Goal: Navigation & Orientation: Find specific page/section

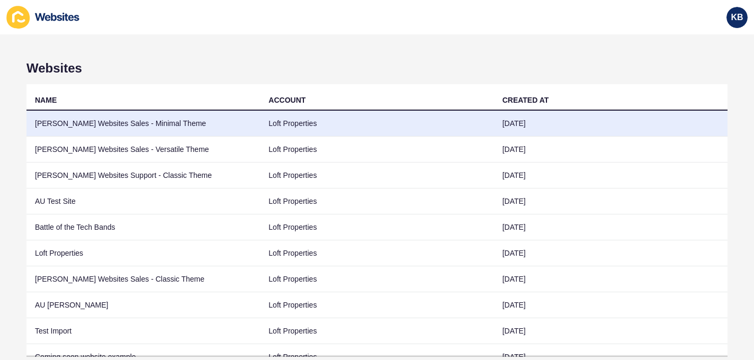
click at [88, 121] on td "[PERSON_NAME] Websites Sales - Minimal Theme" at bounding box center [143, 124] width 234 height 26
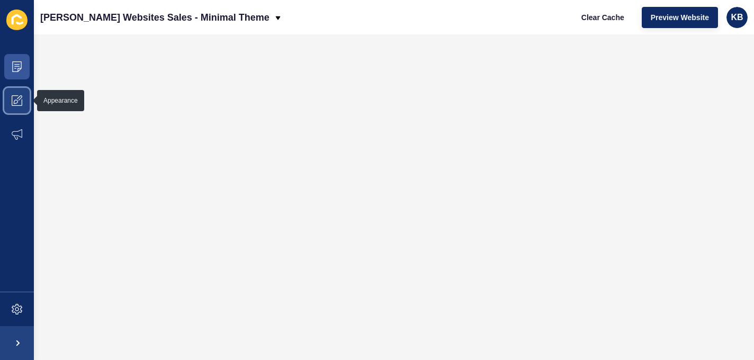
click at [15, 107] on span at bounding box center [17, 101] width 34 height 34
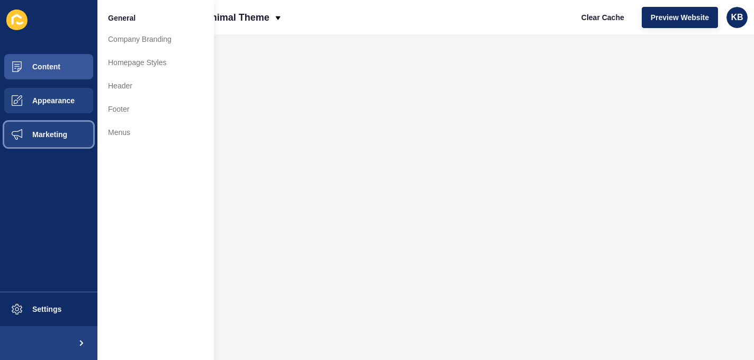
click at [58, 137] on span "Marketing" at bounding box center [32, 134] width 69 height 8
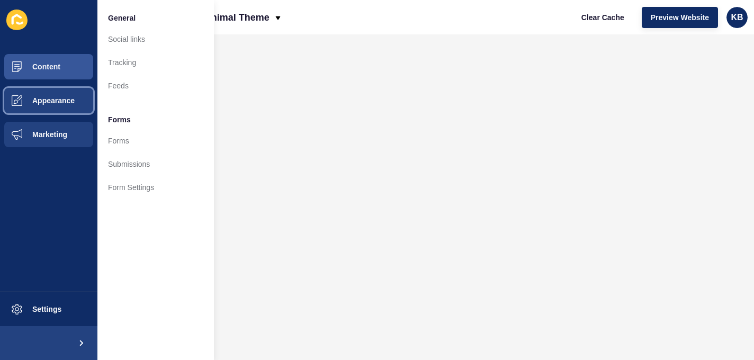
click at [61, 112] on button "Appearance" at bounding box center [48, 101] width 97 height 34
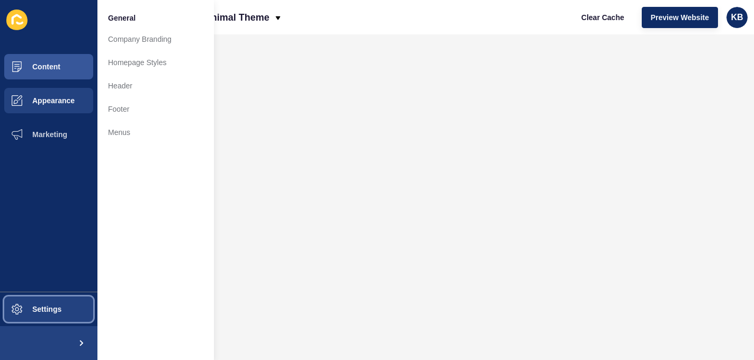
click at [47, 303] on button "Settings" at bounding box center [48, 309] width 97 height 34
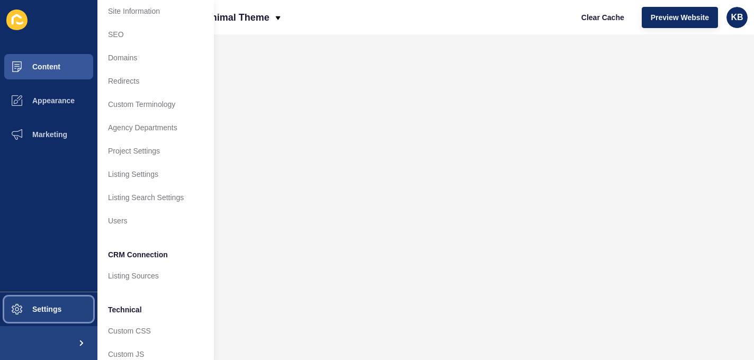
scroll to position [26, 0]
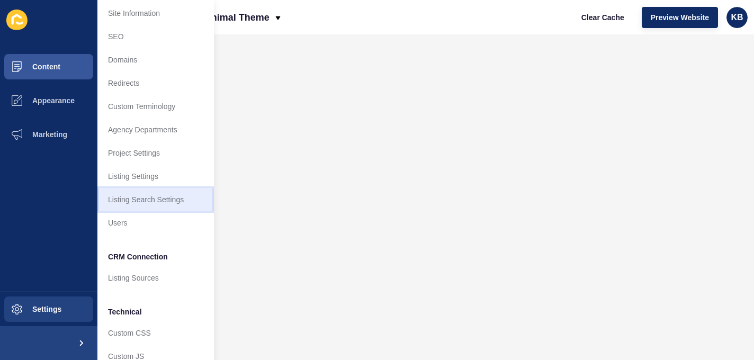
click at [163, 200] on link "Listing Search Settings" at bounding box center [155, 199] width 117 height 23
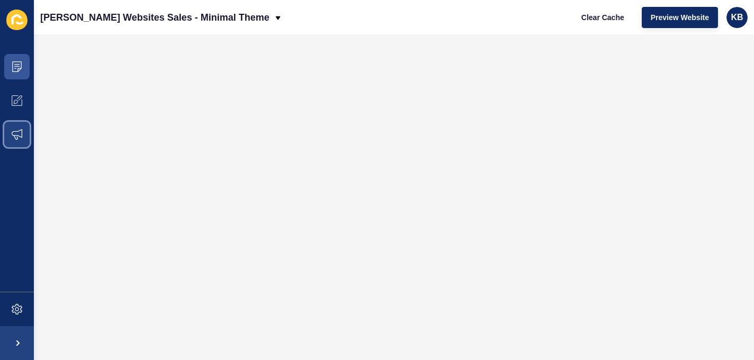
click at [19, 138] on icon at bounding box center [17, 134] width 11 height 11
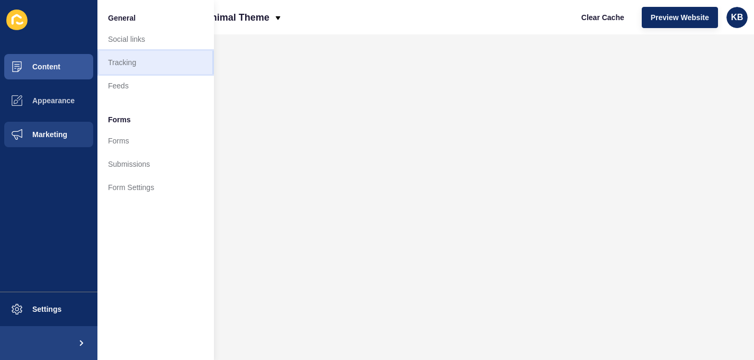
click at [132, 68] on link "Tracking" at bounding box center [155, 62] width 117 height 23
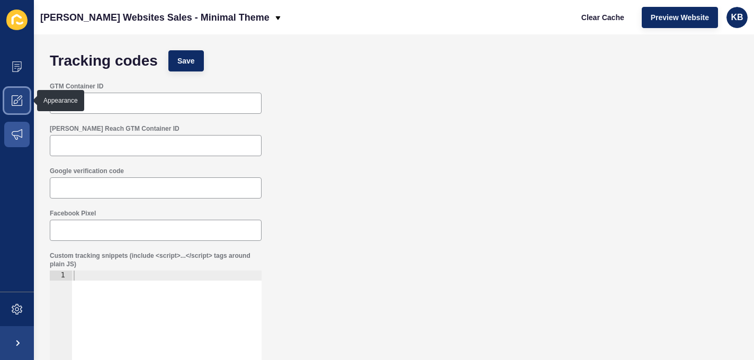
click at [15, 103] on icon at bounding box center [16, 102] width 4 height 4
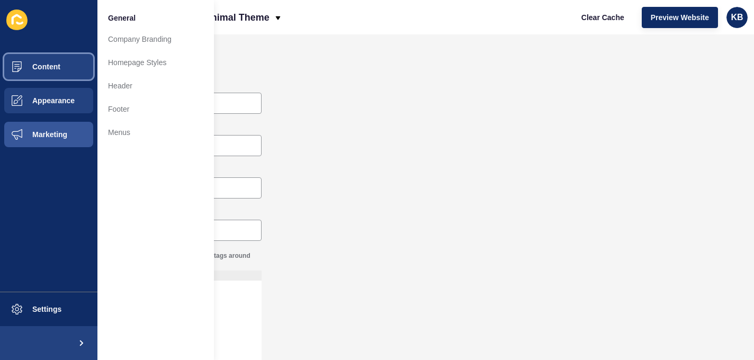
click at [51, 68] on span "Content" at bounding box center [29, 67] width 62 height 8
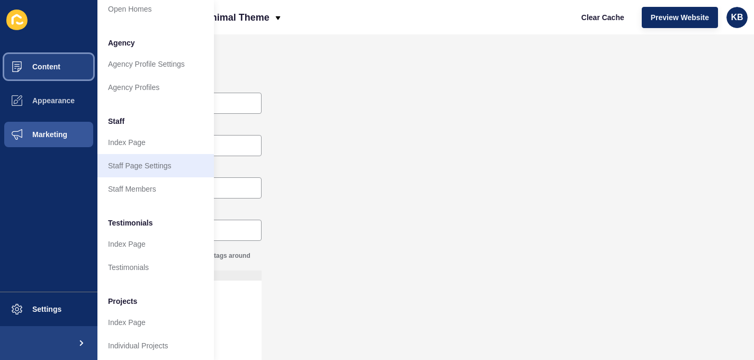
scroll to position [261, 0]
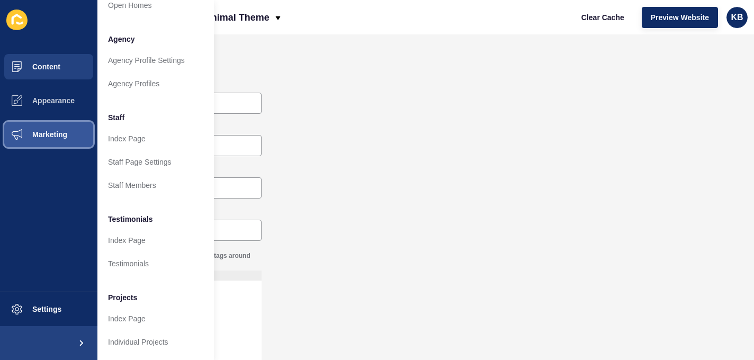
click at [32, 131] on span "Marketing" at bounding box center [32, 134] width 69 height 8
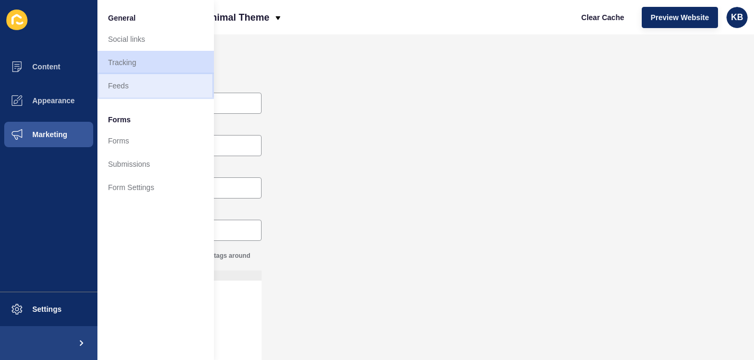
click at [146, 84] on link "Feeds" at bounding box center [155, 85] width 117 height 23
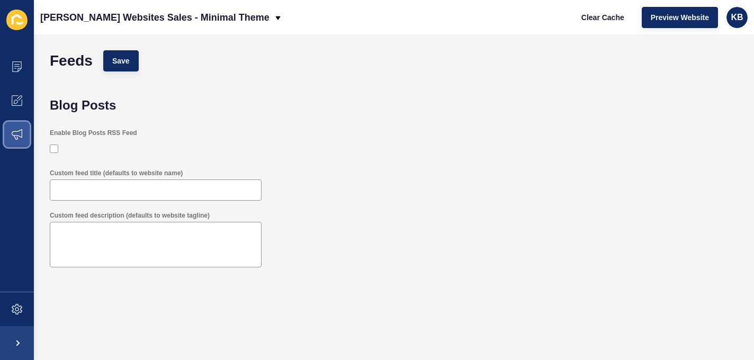
click at [25, 129] on span at bounding box center [17, 135] width 34 height 34
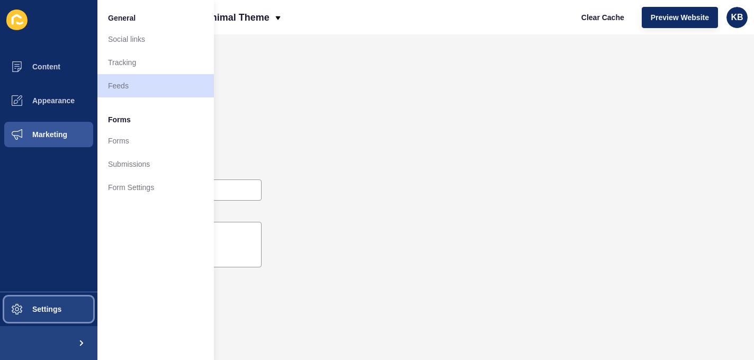
click at [57, 305] on span "Settings" at bounding box center [29, 309] width 63 height 8
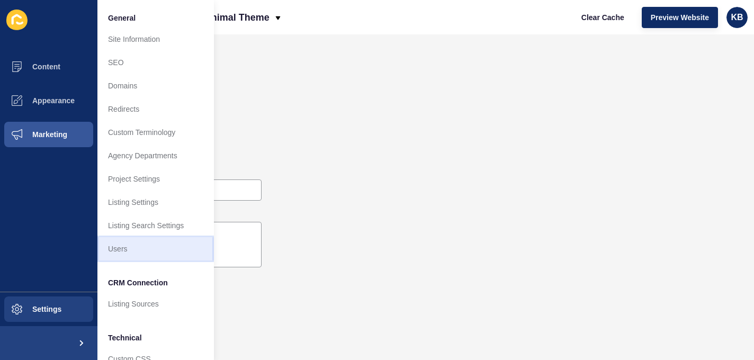
click at [148, 244] on link "Users" at bounding box center [155, 248] width 117 height 23
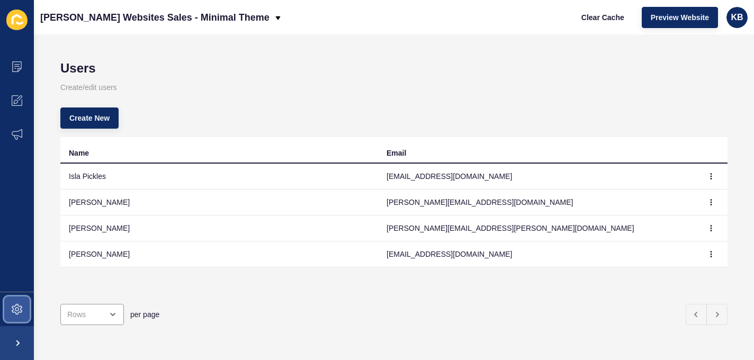
click at [25, 319] on span at bounding box center [17, 309] width 34 height 34
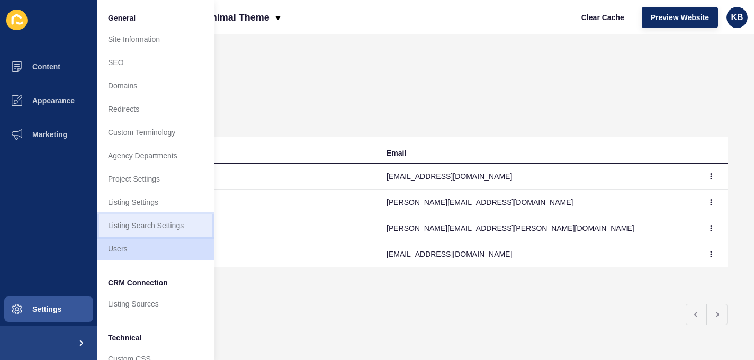
click at [135, 227] on link "Listing Search Settings" at bounding box center [155, 225] width 117 height 23
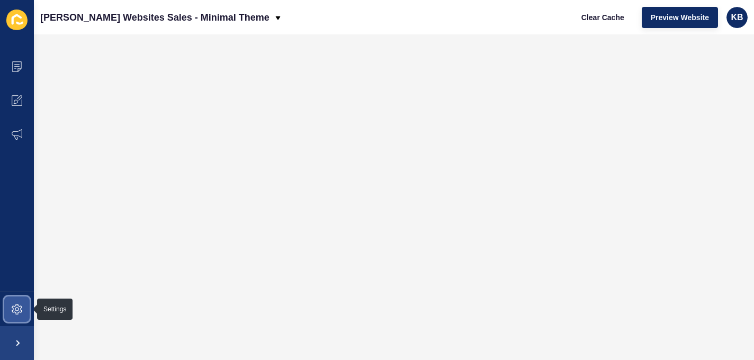
click at [19, 315] on span at bounding box center [17, 309] width 34 height 34
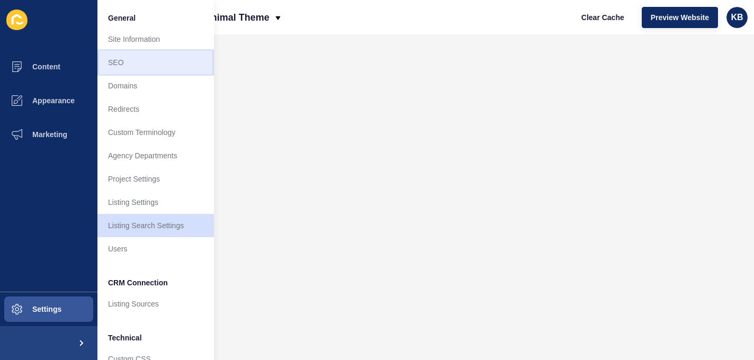
click at [177, 58] on link "SEO" at bounding box center [155, 62] width 117 height 23
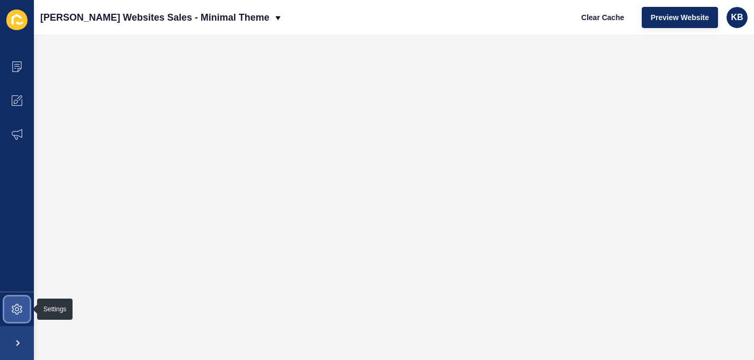
click at [22, 296] on span at bounding box center [17, 309] width 34 height 34
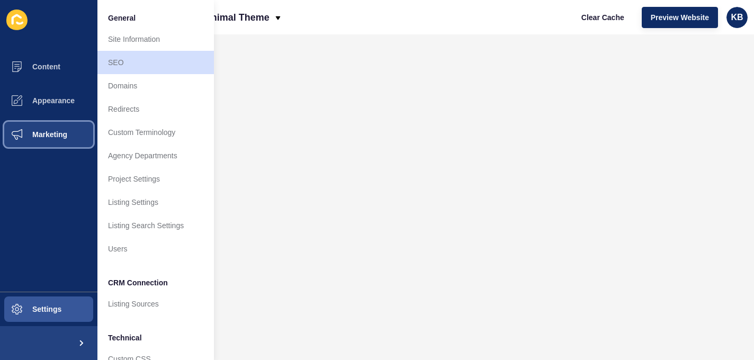
click at [53, 141] on button "Marketing" at bounding box center [48, 135] width 97 height 34
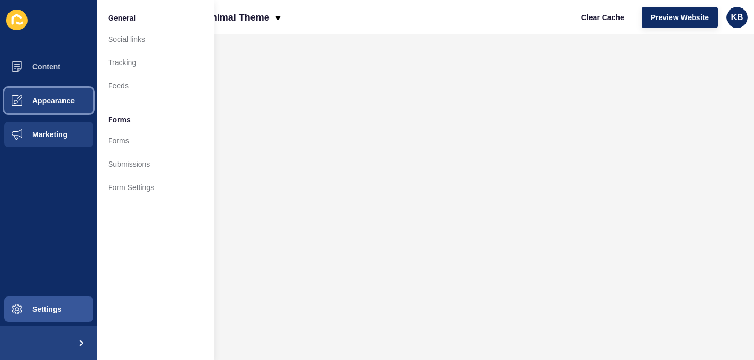
click at [42, 103] on span "Appearance" at bounding box center [36, 100] width 76 height 8
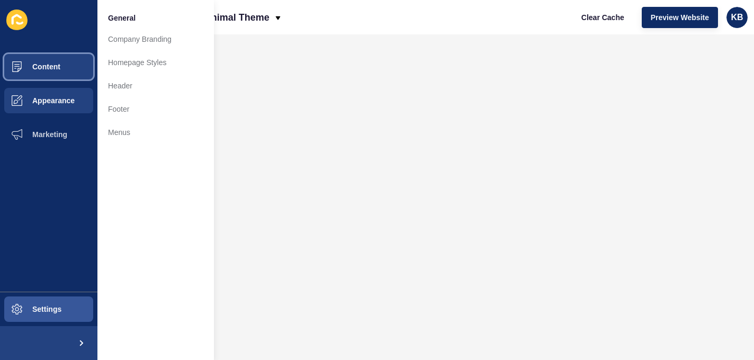
click at [48, 72] on button "Content" at bounding box center [48, 67] width 97 height 34
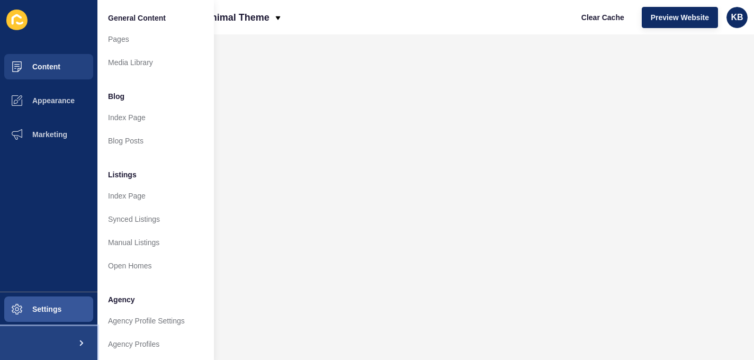
click at [63, 338] on button at bounding box center [48, 343] width 97 height 34
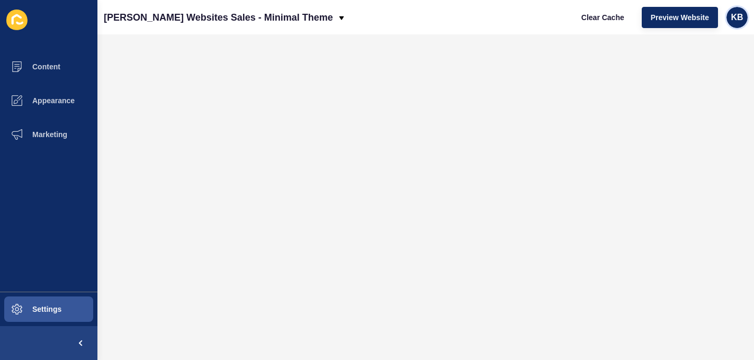
click at [734, 18] on span "KB" at bounding box center [737, 17] width 12 height 11
